Goal: Task Accomplishment & Management: Use online tool/utility

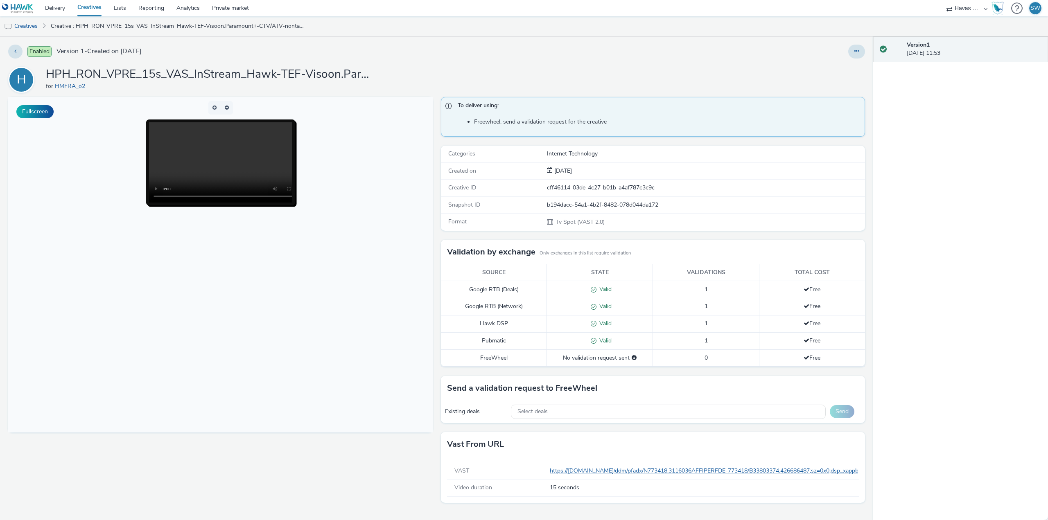
click at [580, 469] on link "https://[DOMAIN_NAME]/ddm/pfadx/N773418.3116036AFFIPERFDE-773418/B33803374.4266…" at bounding box center [1052, 471] width 1004 height 8
click at [41, 110] on button "Fullscreen" at bounding box center [34, 111] width 37 height 13
click at [14, 50] on icon at bounding box center [15, 51] width 2 height 6
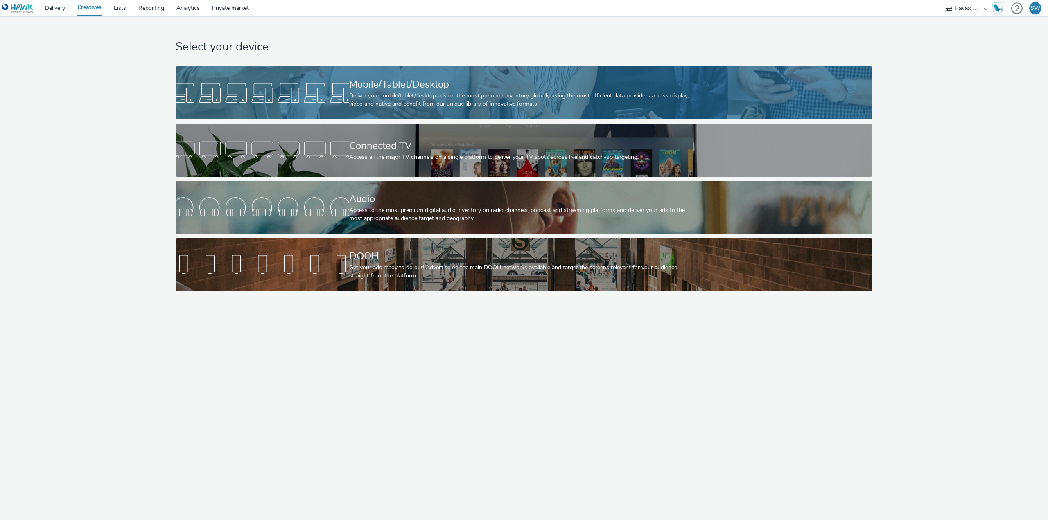
click at [266, 94] on div at bounding box center [263, 93] width 174 height 26
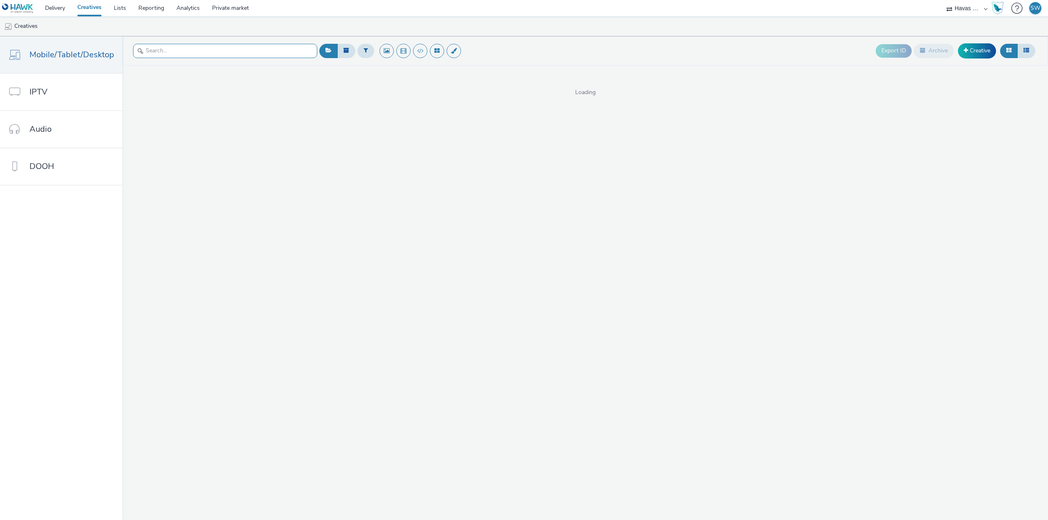
click at [180, 53] on input "text" at bounding box center [225, 51] width 184 height 14
paste input "HPH_RON_VPRE_15s_VAS_InStream_Hawk-TEF-Visoon.Paramount+-CTV/ATV-nontargeted-St…"
type input "HPH_RON_VPRE_15s_VAS_InStream_Hawk-TEF-Visoon.Paramount+-CTV/ATV-nontargeted-St…"
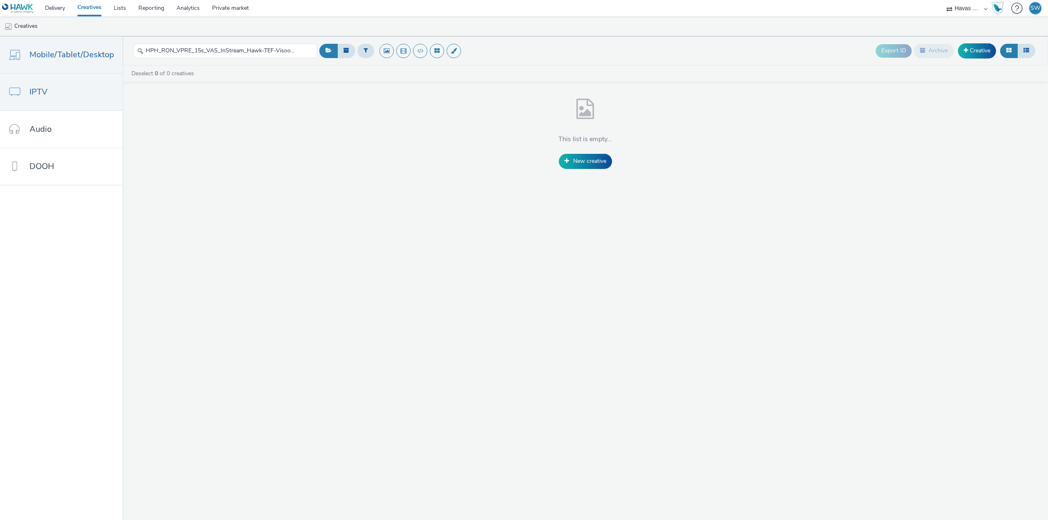
click at [55, 91] on link "IPTV" at bounding box center [61, 92] width 122 height 37
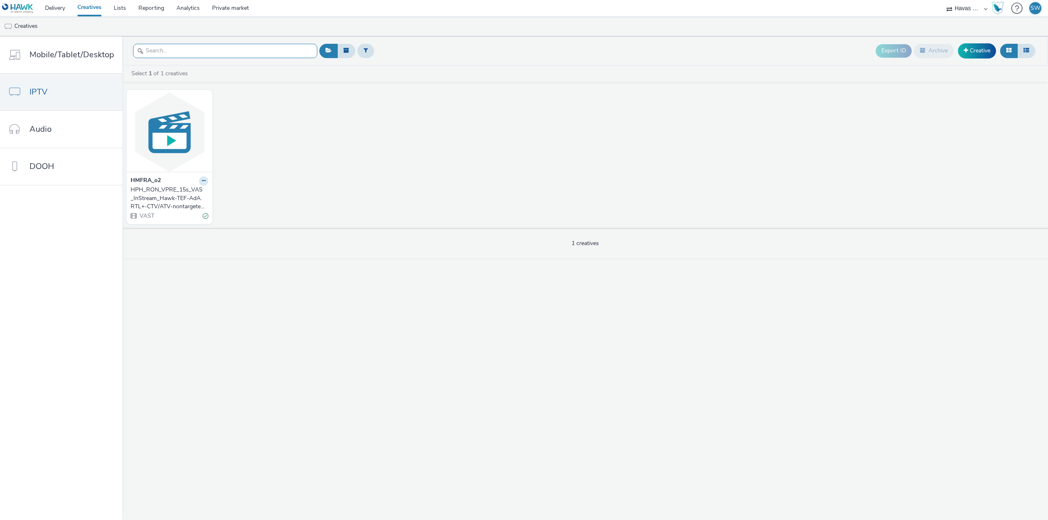
click at [176, 52] on input "text" at bounding box center [225, 51] width 184 height 14
paste input "HPH_RON_VPRE_15s_VAS_InStream_Hawk-TEF-Visoon.Paramount+-CTV/ATV-nontargeted-St…"
type input "HPH_RON_VPRE_15s_VAS_InStream_Hawk-TEF-Visoon.Paramount+-CTV/ATV-nontargeted-St…"
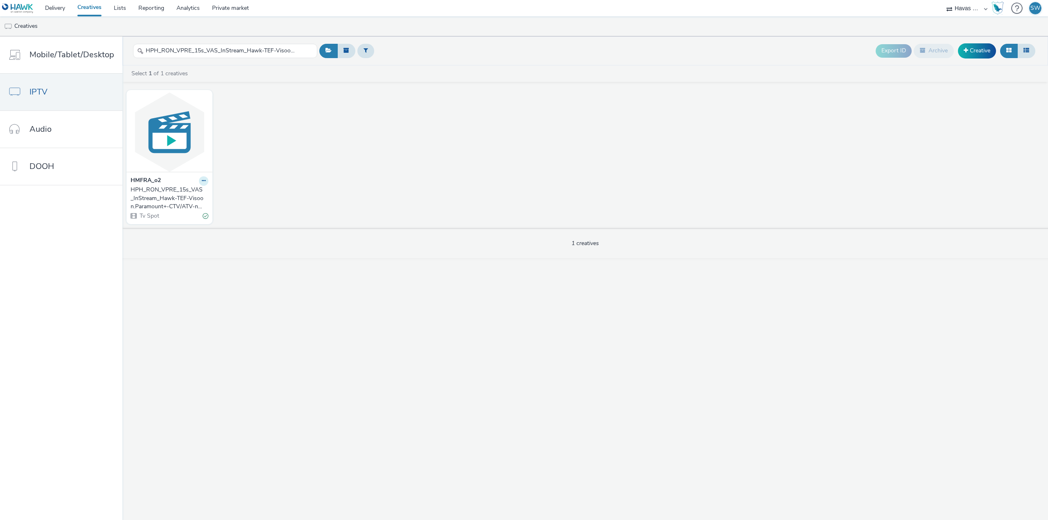
click at [202, 181] on icon at bounding box center [204, 180] width 4 height 5
click at [171, 136] on img at bounding box center [170, 132] width 82 height 80
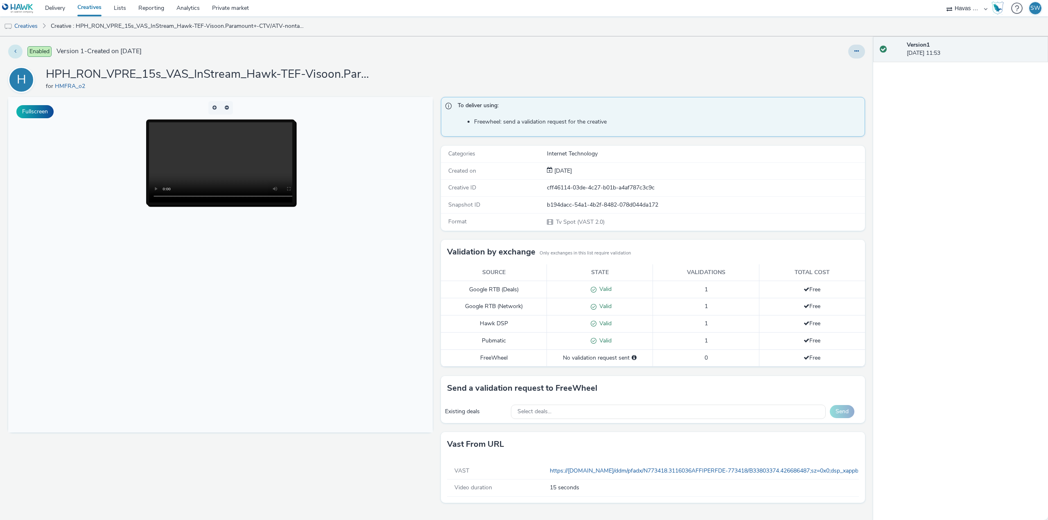
click at [13, 52] on button at bounding box center [15, 52] width 14 height 14
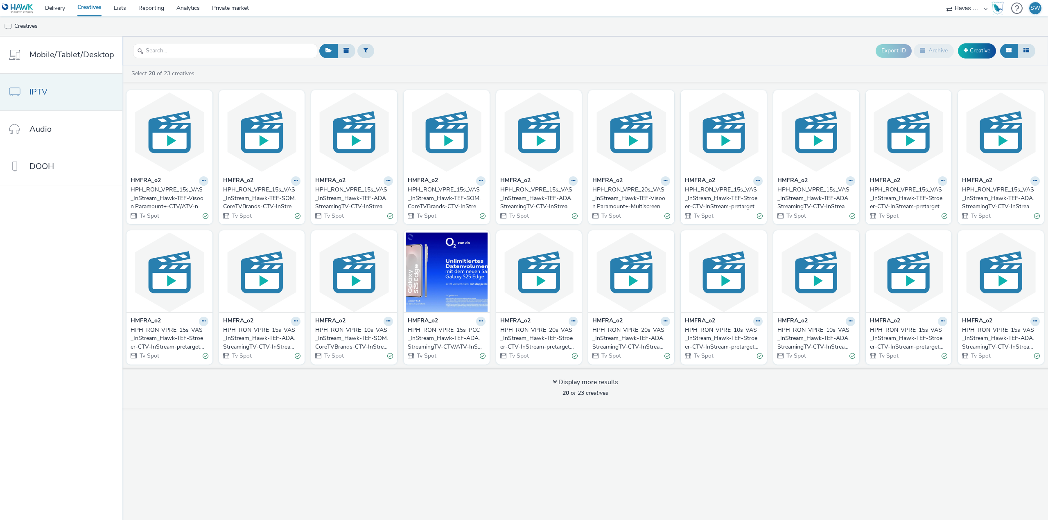
click at [40, 90] on span "IPTV" at bounding box center [38, 92] width 18 height 12
click at [181, 52] on input "text" at bounding box center [225, 51] width 184 height 14
paste input "HPH_RON_VPRE_15s_VAS_InStream_Hawk-TEF-Visoon.Paramount+-CTV/ATV-nontargeted-St…"
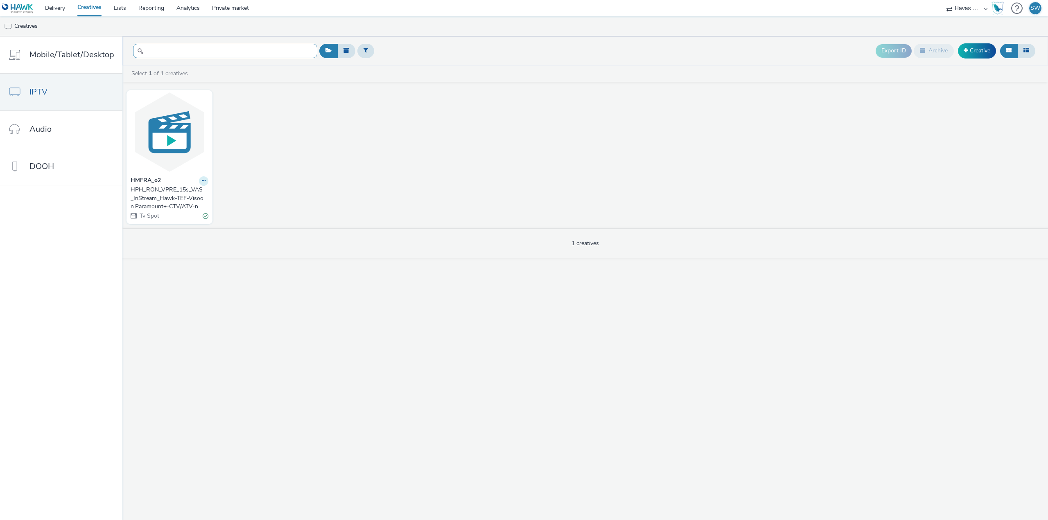
type input "HPH_RON_VPRE_15s_VAS_InStream_Hawk-TEF-Visoon.Paramount+-CTV/ATV-nontargeted-St…"
click at [202, 180] on icon at bounding box center [204, 180] width 4 height 5
click at [172, 196] on link "Edit" at bounding box center [177, 195] width 61 height 16
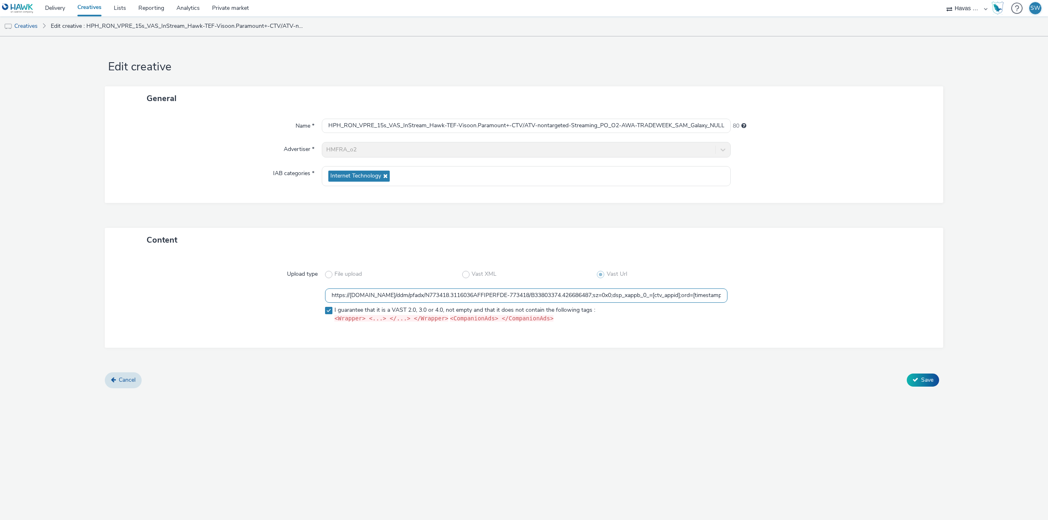
click at [384, 293] on input "https://[DOMAIN_NAME]/ddm/pfadx/N773418.3116036AFFIPERFDE-773418/B33803374.4266…" at bounding box center [526, 296] width 402 height 14
click at [383, 293] on input "https://[DOMAIN_NAME]/ddm/pfadx/N773418.3116036AFFIPERFDE-773418/B33803374.4266…" at bounding box center [526, 296] width 402 height 14
click at [370, 294] on input "https://[DOMAIN_NAME]/ddm/pfadx/N773418.3116036AFFIPERFDE-773418/B33803374.4266…" at bounding box center [526, 296] width 402 height 14
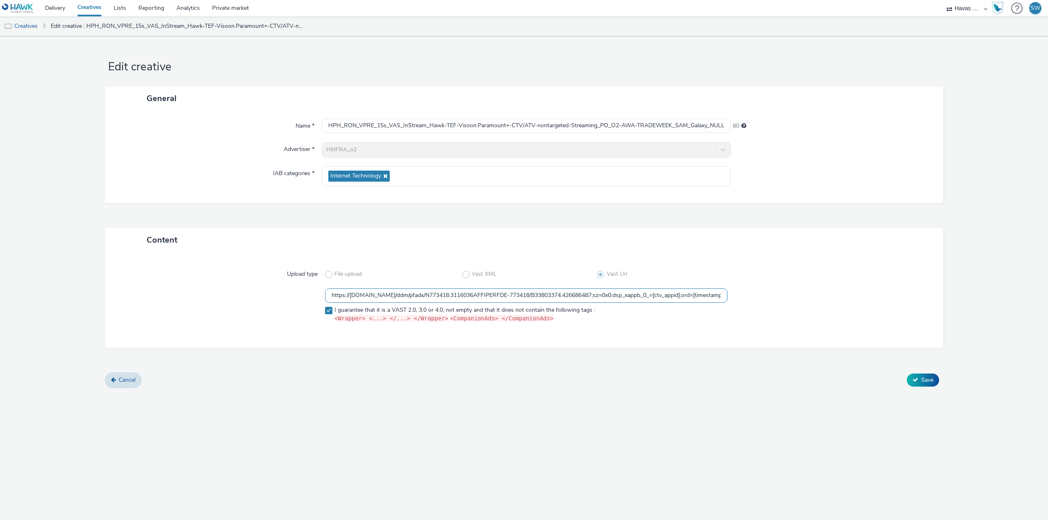
click at [370, 294] on input "https://[DOMAIN_NAME]/ddm/pfadx/N773418.3116036AFFIPERFDE-773418/B33803374.4266…" at bounding box center [526, 296] width 402 height 14
click at [125, 377] on span "Cancel" at bounding box center [127, 380] width 17 height 8
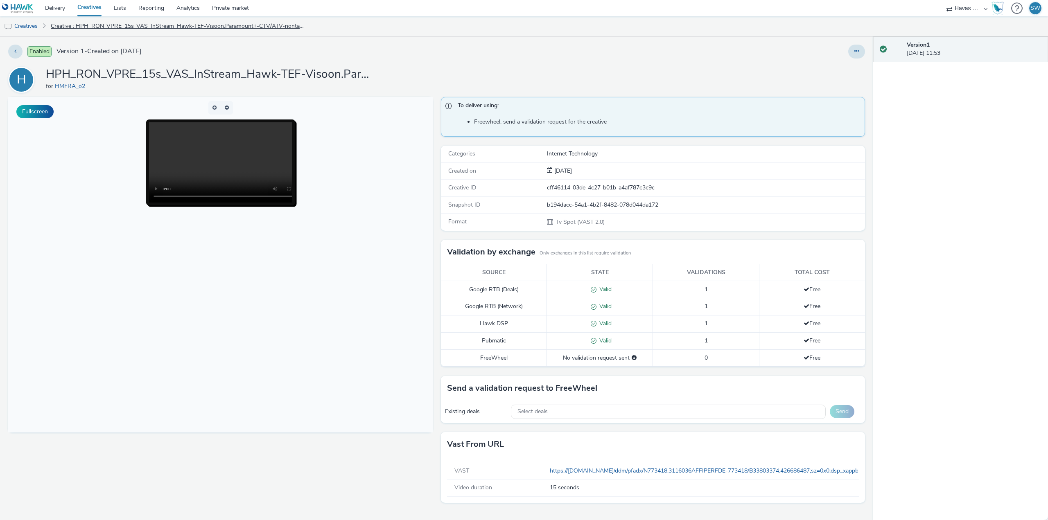
click at [134, 23] on link "Creative : HPH_RON_VPRE_15s_VAS_InStream_Hawk-TEF-Visoon.Paramount+-CTV/ATV-non…" at bounding box center [178, 26] width 262 height 20
